Goal: Check status: Check status

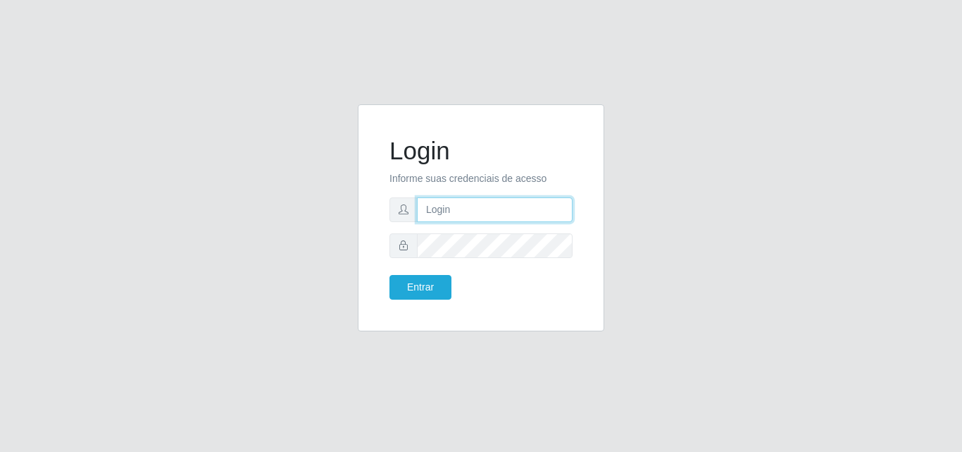
click at [528, 214] on input "text" at bounding box center [495, 209] width 156 height 25
type input "ana@saullus"
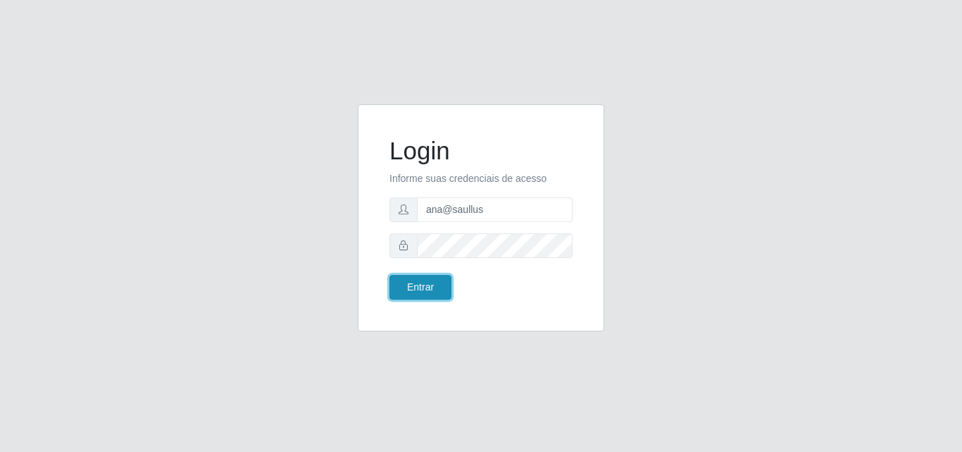
click at [400, 291] on button "Entrar" at bounding box center [421, 287] width 62 height 25
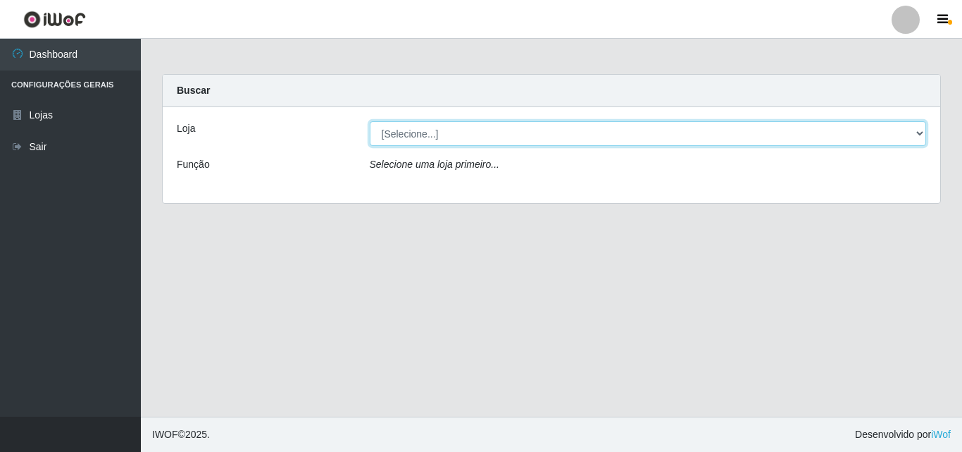
click at [926, 135] on select "[Selecione...] Saullus Supermercados" at bounding box center [648, 133] width 557 height 25
select select "423"
click at [370, 121] on select "[Selecione...] Saullus Supermercados" at bounding box center [648, 133] width 557 height 25
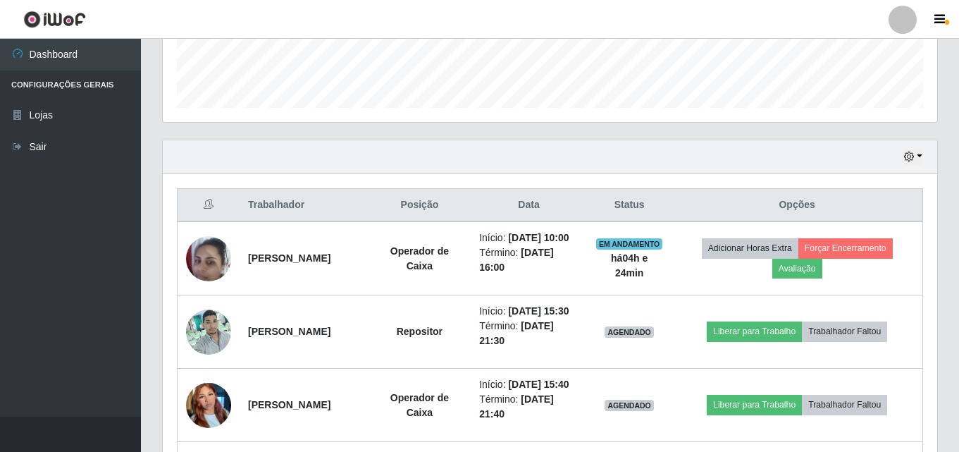
scroll to position [374, 0]
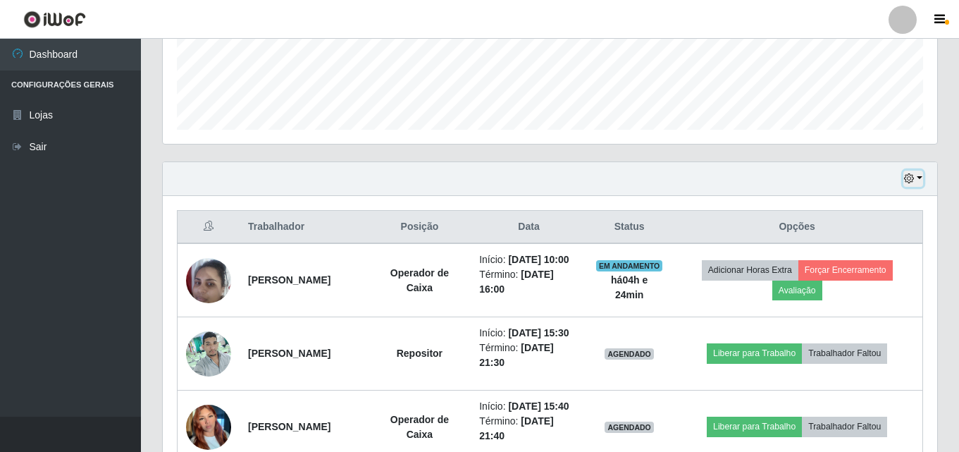
click at [921, 181] on button "button" at bounding box center [913, 178] width 20 height 16
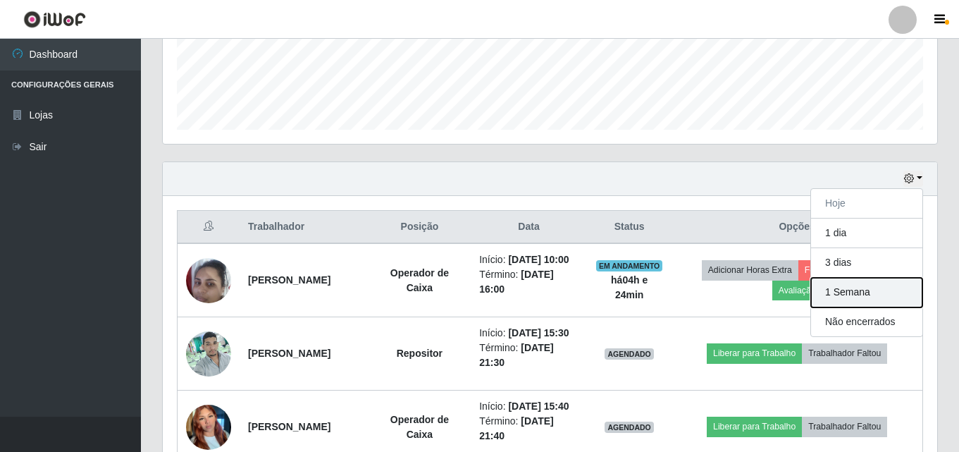
click at [871, 291] on button "1 Semana" at bounding box center [866, 293] width 111 height 30
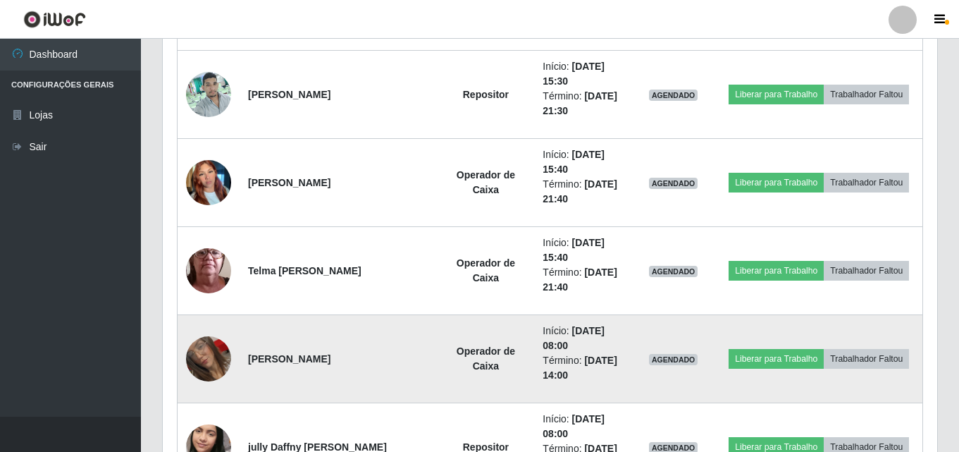
scroll to position [656, 0]
